Goal: Contribute content

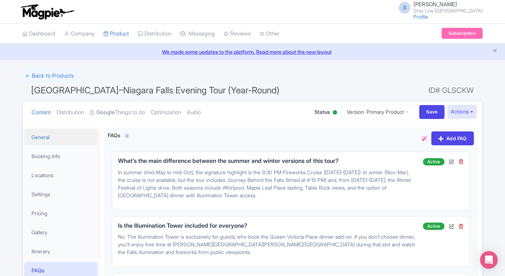
click at [45, 140] on link "General" at bounding box center [60, 137] width 73 height 16
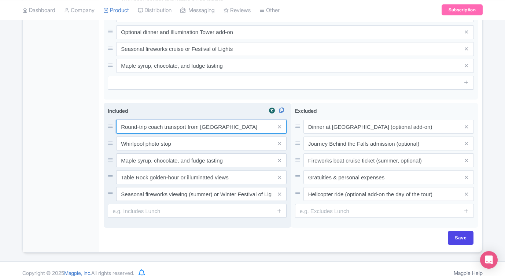
click at [230, 120] on input "Round-trip coach transport from [GEOGRAPHIC_DATA]" at bounding box center [201, 127] width 170 height 14
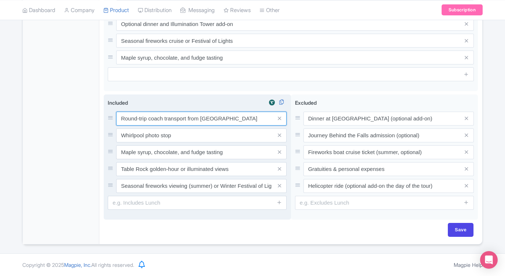
scroll to position [481, 0]
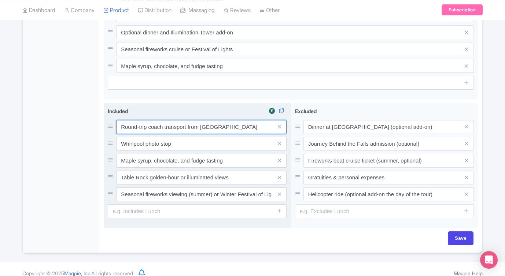
drag, startPoint x: 230, startPoint y: 116, endPoint x: 107, endPoint y: 114, distance: 123.1
click at [107, 114] on div "Included i Round-trip coach transport from Toronto Whirlpool photo stop Maple s…" at bounding box center [197, 165] width 187 height 125
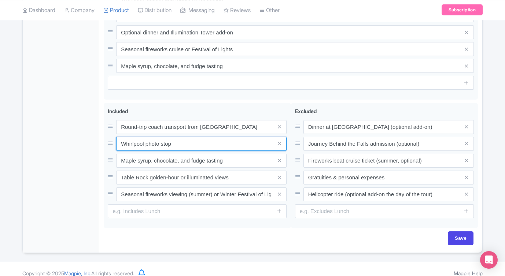
drag, startPoint x: 204, startPoint y: 141, endPoint x: 83, endPoint y: 138, distance: 120.9
drag, startPoint x: 185, startPoint y: 137, endPoint x: 100, endPoint y: 137, distance: 85.0
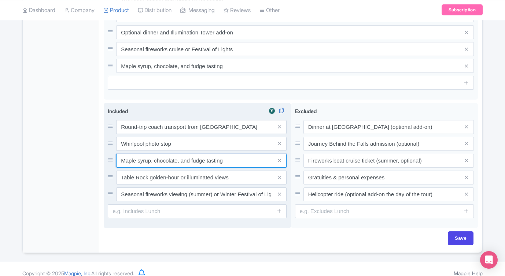
drag, startPoint x: 228, startPoint y: 153, endPoint x: 116, endPoint y: 152, distance: 111.7
click at [116, 154] on input "Maple syrup, chocolate, and fudge tasting" at bounding box center [201, 161] width 170 height 14
drag, startPoint x: 241, startPoint y: 171, endPoint x: 116, endPoint y: 170, distance: 125.6
click at [116, 171] on input "Table Rock golden-hour or illuminated views" at bounding box center [201, 178] width 170 height 14
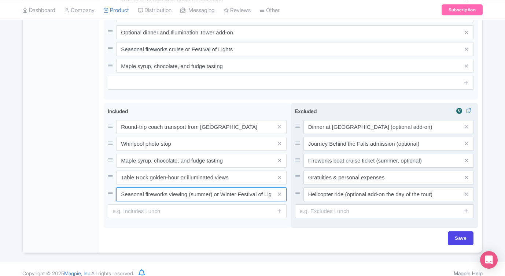
scroll to position [0, 41]
drag, startPoint x: 121, startPoint y: 186, endPoint x: 300, endPoint y: 187, distance: 179.1
click at [300, 187] on div "Round-trip coach transport from Toronto Whirlpool photo stop Maple syrup, choco…" at bounding box center [291, 167] width 374 height 128
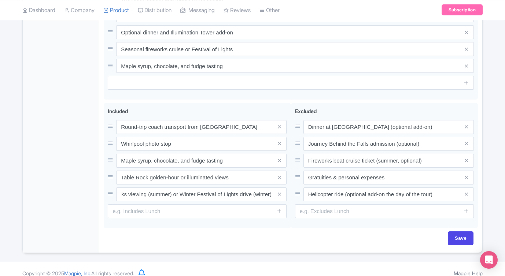
scroll to position [0, 0]
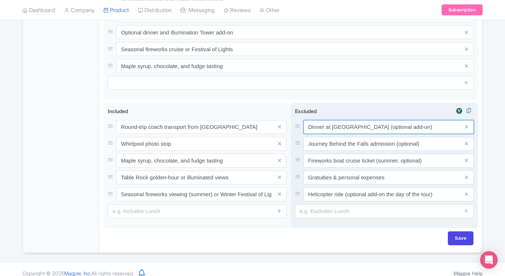
drag, startPoint x: 434, startPoint y: 118, endPoint x: 301, endPoint y: 118, distance: 133.3
click at [301, 120] on div "Dinner at [GEOGRAPHIC_DATA] (optional add-on)" at bounding box center [384, 127] width 179 height 14
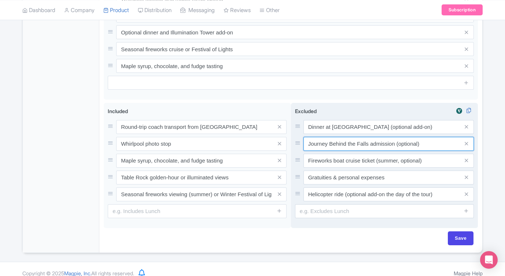
drag, startPoint x: 431, startPoint y: 137, endPoint x: 294, endPoint y: 133, distance: 137.4
click at [294, 133] on div "Excluded i Dinner at Queen Victoria Place (optional add-on) Journey Behind the …" at bounding box center [384, 165] width 187 height 125
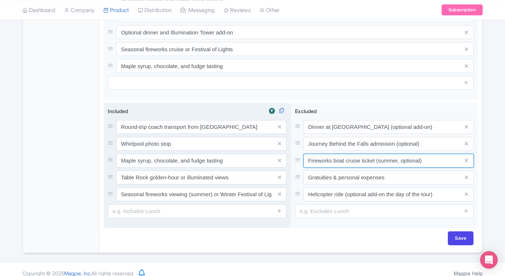
drag, startPoint x: 431, startPoint y: 154, endPoint x: 272, endPoint y: 145, distance: 159.2
click at [272, 145] on div "Round-trip coach transport from Toronto Whirlpool photo stop Maple syrup, choco…" at bounding box center [291, 167] width 374 height 128
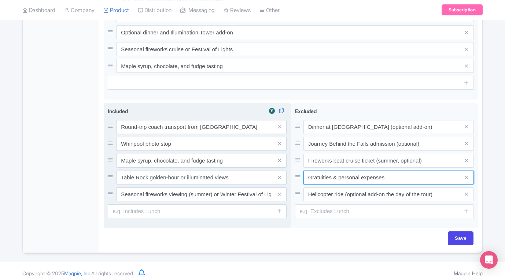
drag, startPoint x: 410, startPoint y: 175, endPoint x: 244, endPoint y: 148, distance: 167.7
click at [244, 148] on div "Round-trip coach transport from Toronto Whirlpool photo stop Maple syrup, choco…" at bounding box center [291, 167] width 374 height 128
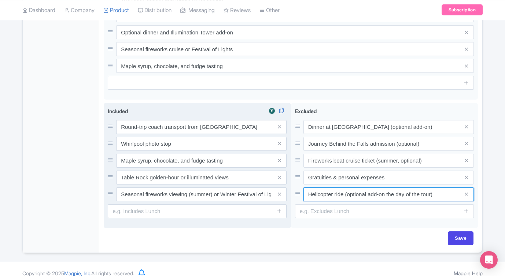
drag, startPoint x: 445, startPoint y: 187, endPoint x: 282, endPoint y: 184, distance: 162.6
click at [282, 184] on div "Round-trip coach transport from Toronto Whirlpool photo stop Maple syrup, choco…" at bounding box center [291, 167] width 374 height 128
drag, startPoint x: 445, startPoint y: 186, endPoint x: 283, endPoint y: 180, distance: 161.6
click at [283, 180] on div "Round-trip coach transport from Toronto Whirlpool photo stop Maple syrup, choco…" at bounding box center [291, 167] width 374 height 128
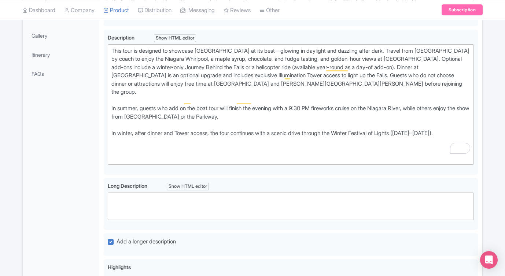
scroll to position [186, 0]
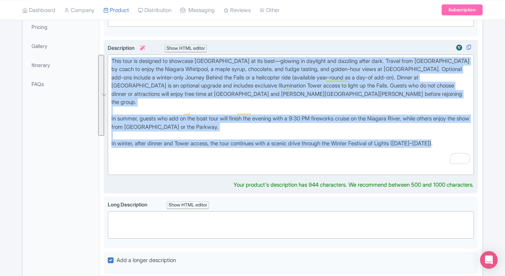
drag, startPoint x: 427, startPoint y: 133, endPoint x: 114, endPoint y: 53, distance: 323.3
click at [114, 53] on div "Description i Show HTML editor Bold Italic Strikethrough Link Heading Quote Cod…" at bounding box center [291, 109] width 366 height 131
type trix-editor "<div>This tour is designed to showcase Niagara Falls at its best—glowing in day…"
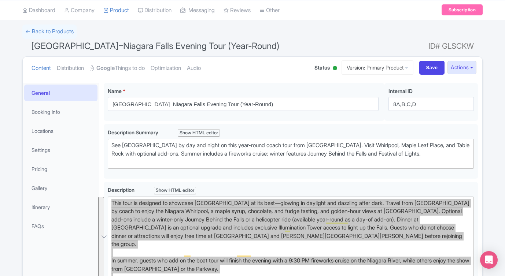
scroll to position [0, 0]
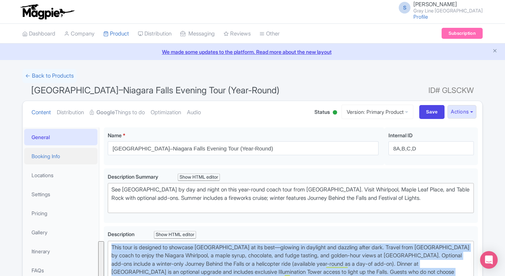
click at [55, 157] on link "Booking Info" at bounding box center [60, 156] width 73 height 16
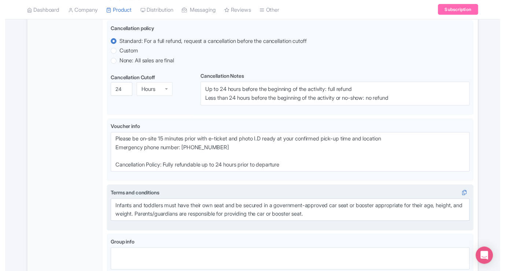
scroll to position [424, 0]
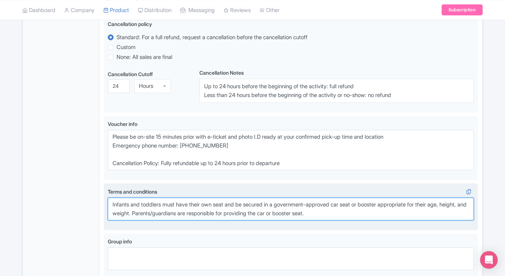
click at [323, 205] on textarea "Infants and toddlers must have their own seat and be secured in a government-ap…" at bounding box center [291, 209] width 366 height 23
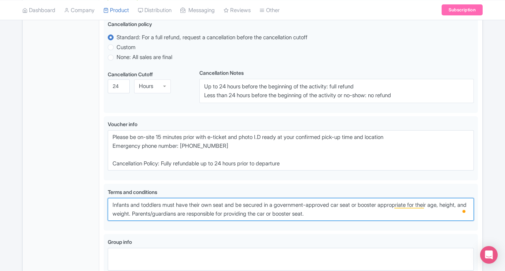
drag, startPoint x: 360, startPoint y: 212, endPoint x: 90, endPoint y: 188, distance: 270.9
click at [90, 188] on div "General Booking Info Locations Settings Pricing Gallery Itinerary FAQs Toronto–…" at bounding box center [252, 4] width 459 height 611
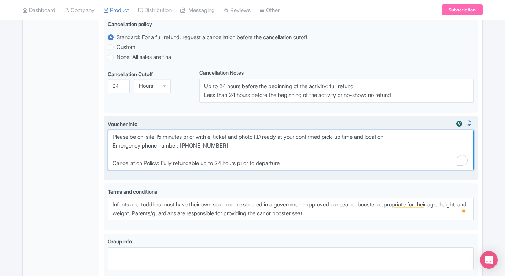
drag, startPoint x: 234, startPoint y: 149, endPoint x: 111, endPoint y: 136, distance: 123.3
click at [111, 136] on textarea "Please be on-site 15 minutes prior with e-ticket and photo I.D ready at your co…" at bounding box center [291, 150] width 366 height 40
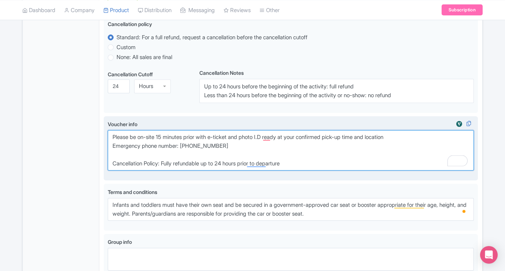
click at [324, 141] on textarea "Please be on-site 15 minutes prior with e-ticket and photo I.D ready at your co…" at bounding box center [291, 150] width 366 height 40
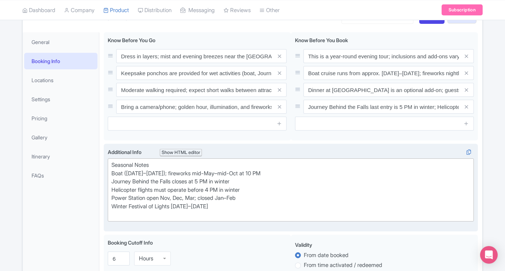
scroll to position [94, 0]
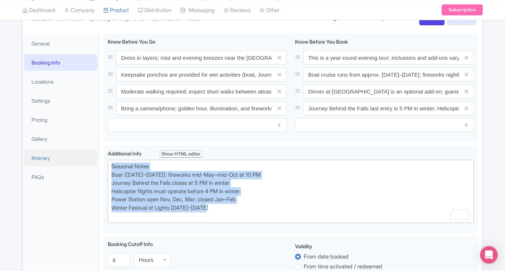
drag, startPoint x: 228, startPoint y: 210, endPoint x: 94, endPoint y: 165, distance: 141.0
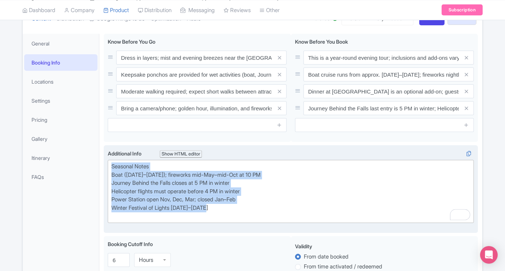
type trix-editor "<div>Seasonal Notes<br>Boat ([DATE]–[DATE]); fireworks mid-May–mid-Oct at 10 PM…"
copy div "Seasonal Notes Boat (Apr 1–Nov 1); fireworks mid-May–mid-Oct at 10 PM Journey B…"
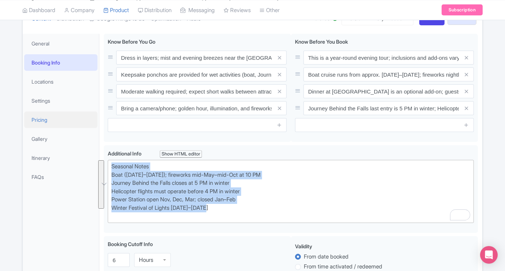
click at [43, 115] on link "Pricing" at bounding box center [60, 119] width 73 height 16
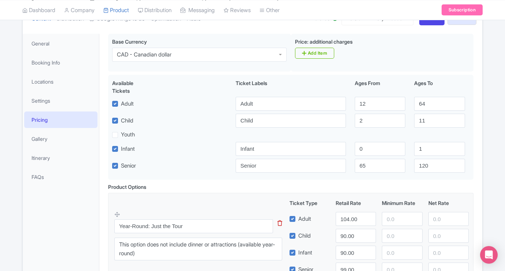
click at [41, 116] on link "Pricing" at bounding box center [60, 119] width 73 height 16
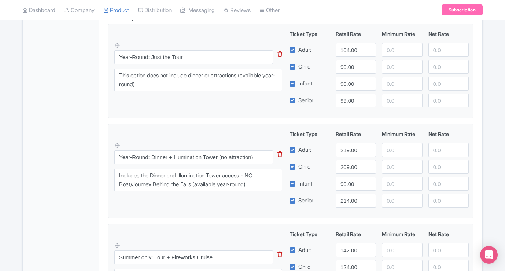
scroll to position [263, 0]
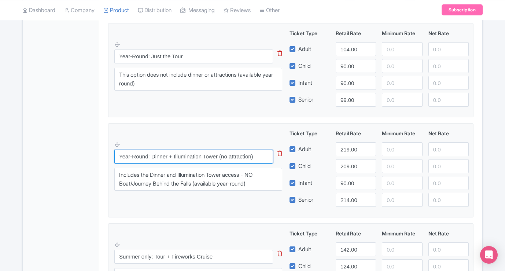
drag, startPoint x: 259, startPoint y: 158, endPoint x: 91, endPoint y: 157, distance: 167.7
click at [91, 157] on div "General Booking Info Locations Settings Pricing Gallery Itinerary FAQs Toronto–…" at bounding box center [252, 263] width 459 height 807
click at [256, 155] on input "Year-Round: Dinner + Illumination Tower (no attraction)" at bounding box center [193, 156] width 159 height 14
drag, startPoint x: 248, startPoint y: 155, endPoint x: 218, endPoint y: 155, distance: 29.7
click at [218, 155] on input "Year-Round: Dinner + Illumination Tower (no attraction)" at bounding box center [193, 156] width 159 height 14
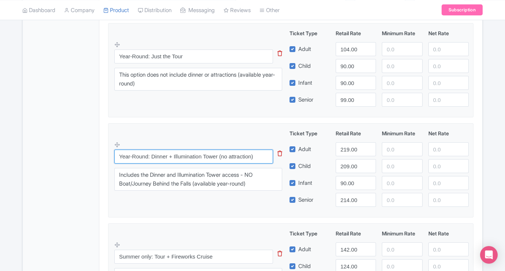
click at [218, 155] on input "Year-Round: Dinner + Illumination Tower (no attraction)" at bounding box center [193, 156] width 159 height 14
drag, startPoint x: 217, startPoint y: 155, endPoint x: 152, endPoint y: 155, distance: 64.8
click at [152, 155] on input "Year-Round: Dinner + Illumination Tower (no attraction)" at bounding box center [193, 156] width 159 height 14
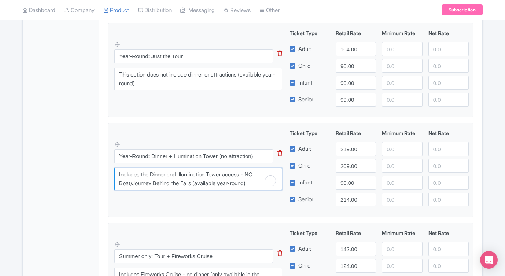
drag, startPoint x: 118, startPoint y: 174, endPoint x: 247, endPoint y: 192, distance: 130.4
click at [247, 192] on div "Year-Round: Dinner + Illumination Tower (no attraction) This tip has not data. …" at bounding box center [202, 168] width 176 height 54
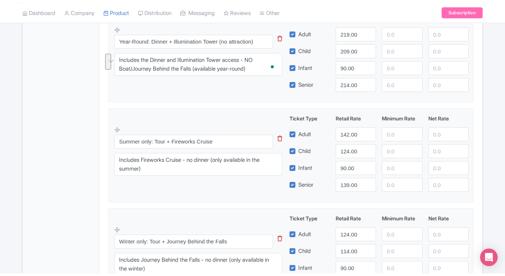
scroll to position [382, 0]
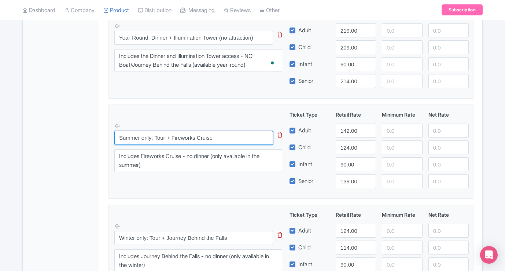
drag, startPoint x: 220, startPoint y: 138, endPoint x: 154, endPoint y: 140, distance: 65.9
click at [154, 140] on input "Summer only: Tour + Fireworks Cruise" at bounding box center [193, 138] width 159 height 14
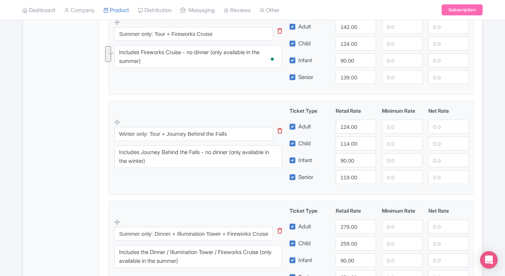
scroll to position [488, 0]
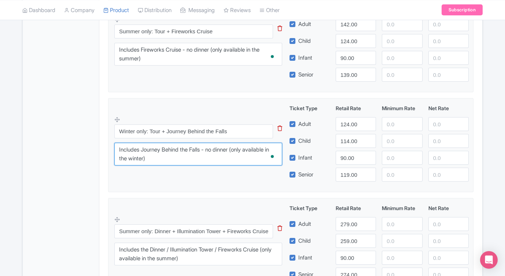
drag, startPoint x: 161, startPoint y: 157, endPoint x: 102, endPoint y: 146, distance: 60.3
click at [102, 146] on div "Toronto–Niagara Falls Evening Tour (Year-Round) Name * i Toronto–Niagara Falls …" at bounding box center [290, 38] width 383 height 807
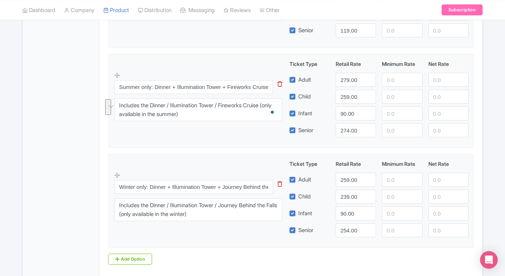
scroll to position [637, 0]
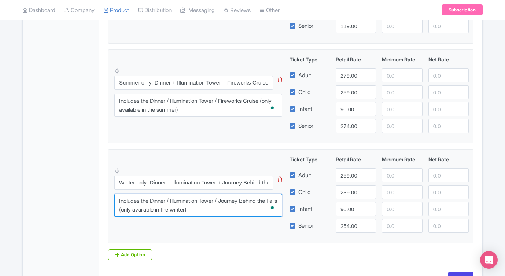
drag, startPoint x: 179, startPoint y: 207, endPoint x: 117, endPoint y: 201, distance: 62.5
click at [117, 201] on textarea "Includes the Dinner / Illumination Tower / Journey Behind the Falls (only avail…" at bounding box center [198, 205] width 168 height 23
